Goal: Transaction & Acquisition: Purchase product/service

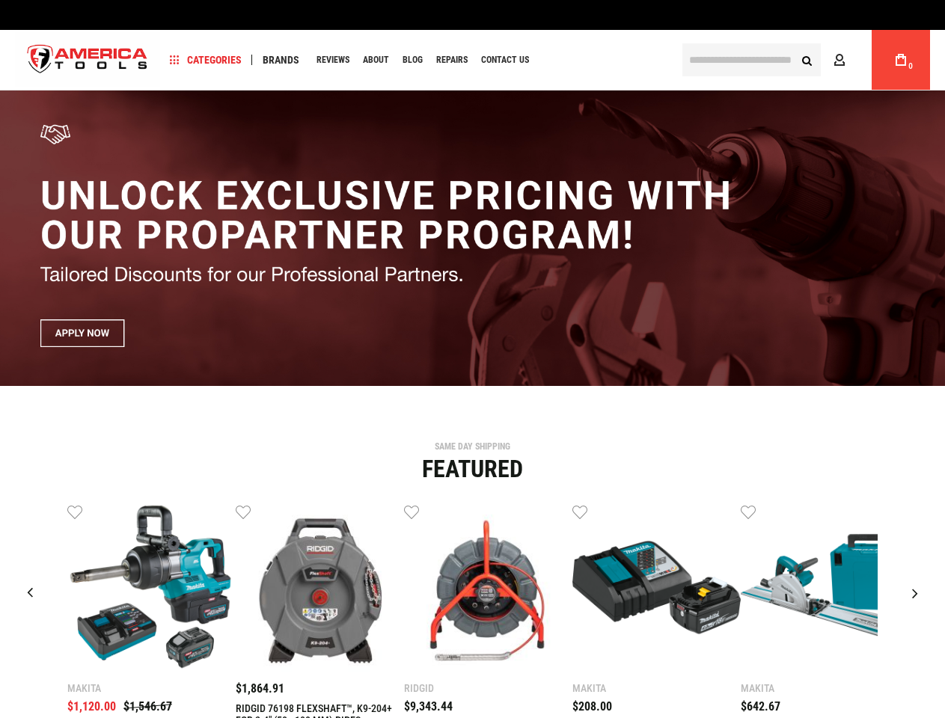
click at [206, 60] on span "Categories" at bounding box center [206, 60] width 72 height 10
click at [281, 60] on span "Brands" at bounding box center [281, 60] width 37 height 10
click at [75, 512] on link "Wish List" at bounding box center [74, 510] width 15 height 15
click at [243, 512] on link "Wish List" at bounding box center [243, 510] width 15 height 15
click at [411, 512] on link "Wish List" at bounding box center [411, 510] width 15 height 15
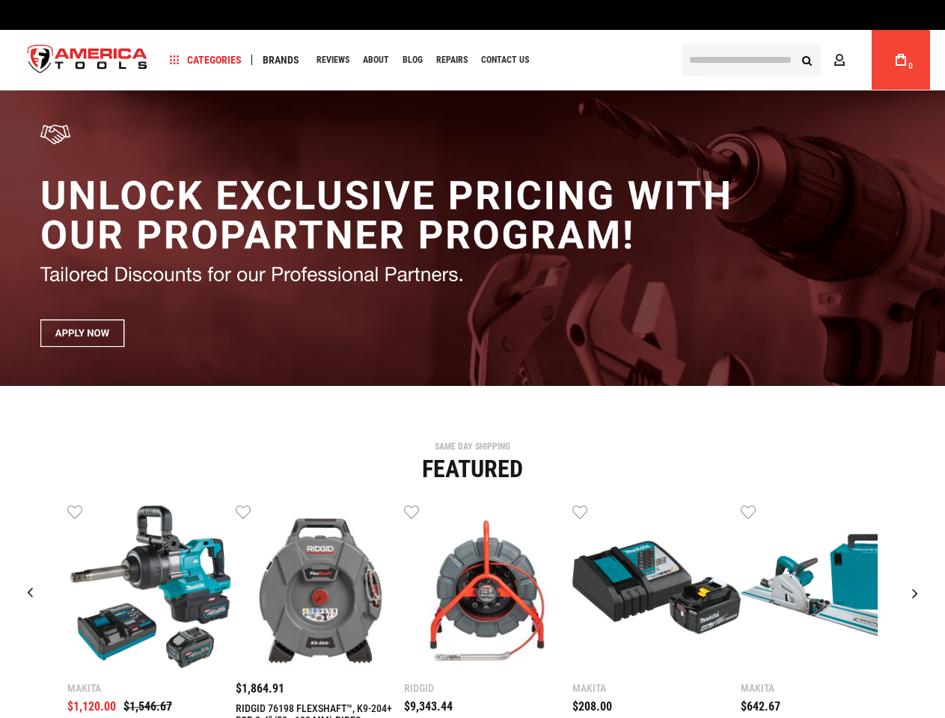
click at [580, 512] on link "Wish List" at bounding box center [579, 510] width 15 height 15
click at [748, 512] on link "Wish List" at bounding box center [748, 510] width 15 height 15
click at [916, 512] on div "Makita $1,120.00 $1,546.67 Wish List Compare" at bounding box center [472, 656] width 922 height 307
